Goal: Task Accomplishment & Management: Manage account settings

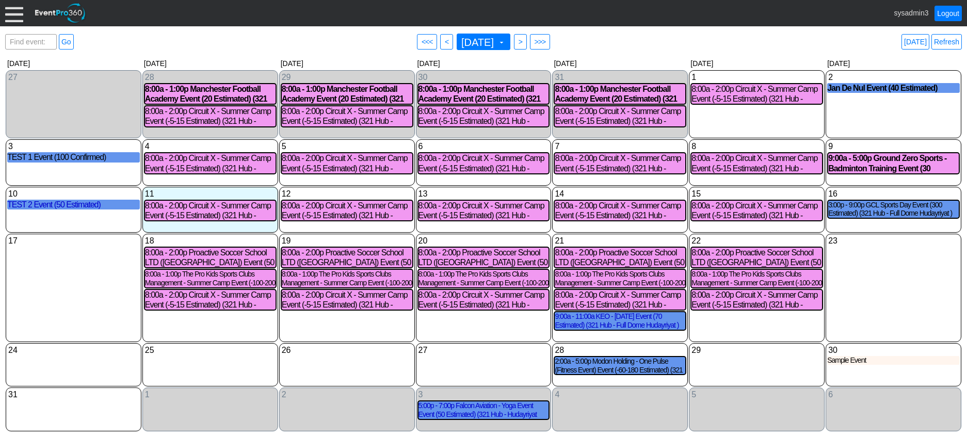
click at [13, 11] on div at bounding box center [14, 13] width 18 height 18
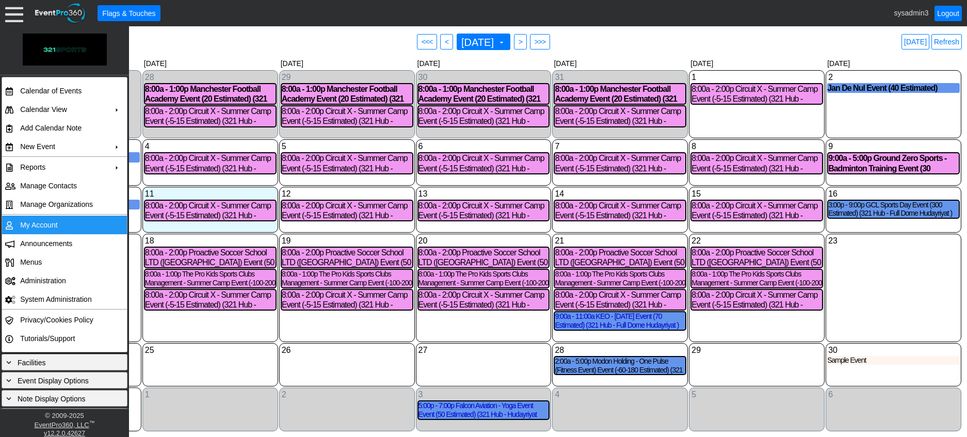
click at [43, 226] on td "My Account" at bounding box center [62, 225] width 92 height 19
click at [941, 43] on link "Refresh" at bounding box center [946, 41] width 30 height 15
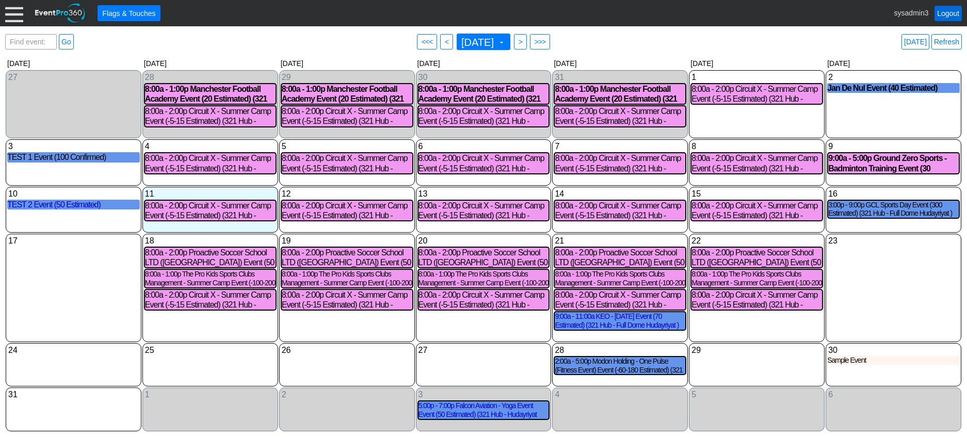
click at [941, 13] on link "Logout" at bounding box center [947, 13] width 27 height 15
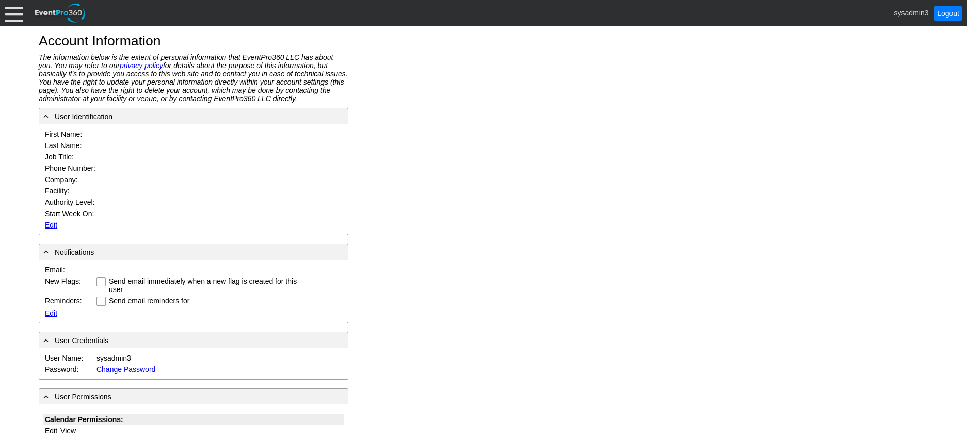
type input "System"
type input "Administrator"
type input "System Administrator"
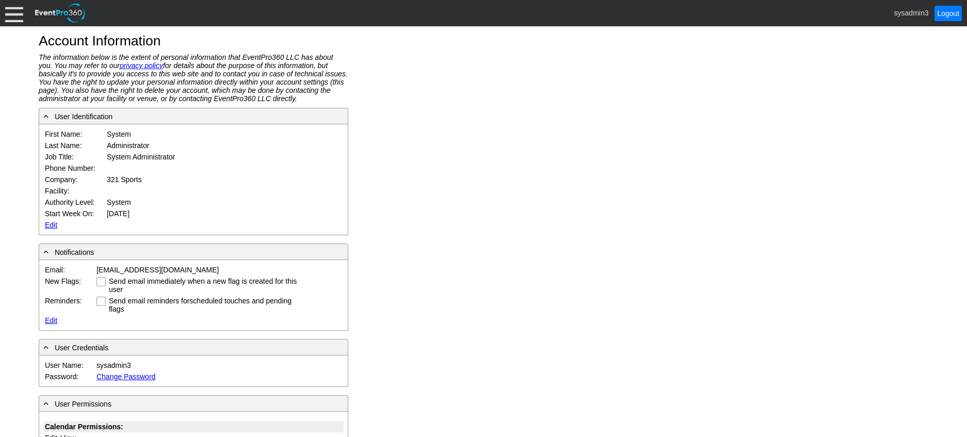
click at [50, 223] on link "Edit" at bounding box center [51, 225] width 12 height 8
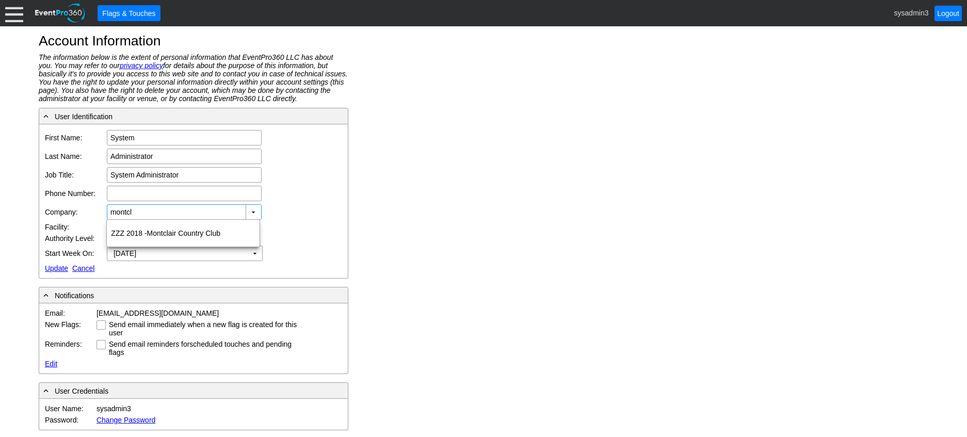
type input "montcl"
